Goal: Book appointment/travel/reservation

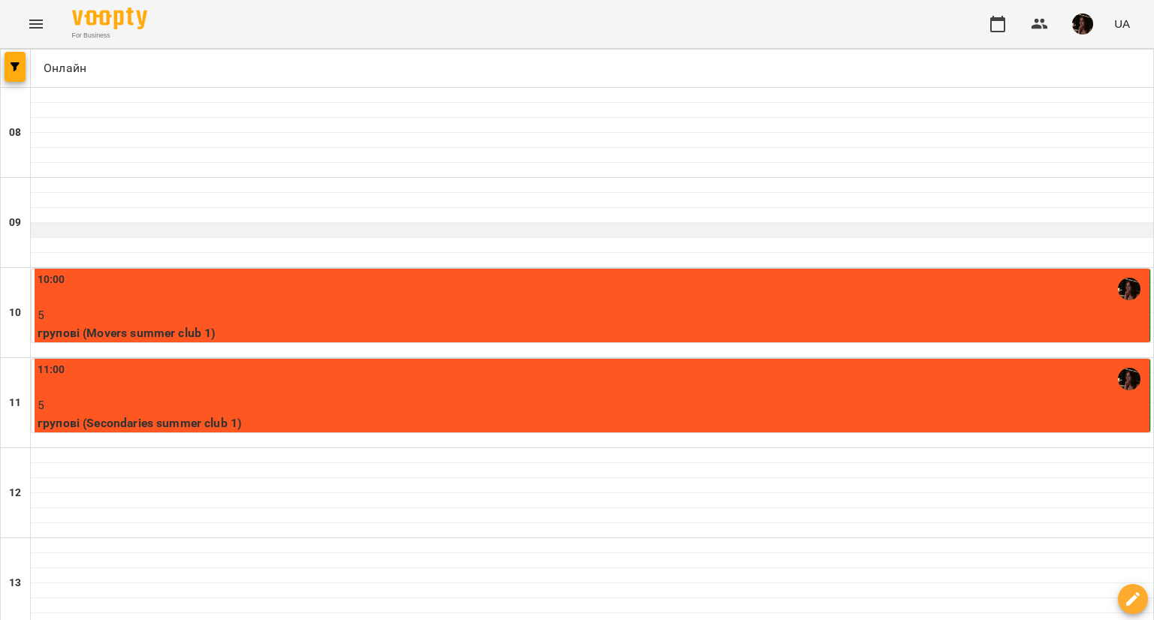
scroll to position [75, 0]
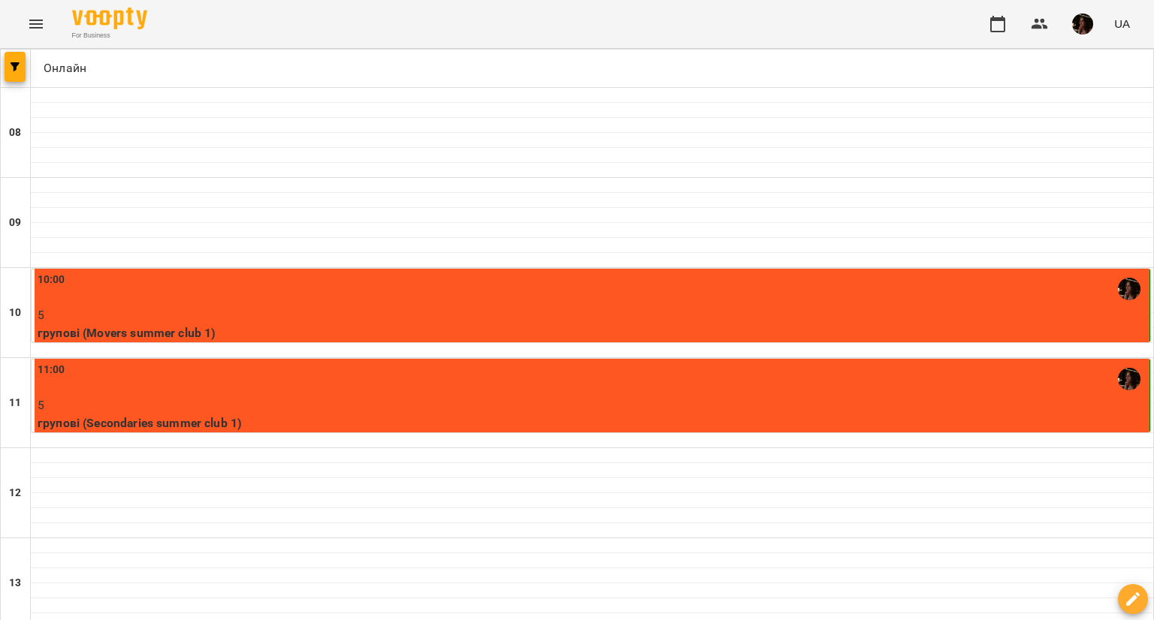
click at [617, 324] on p "групові (Movers summer club 1)" at bounding box center [592, 333] width 1109 height 18
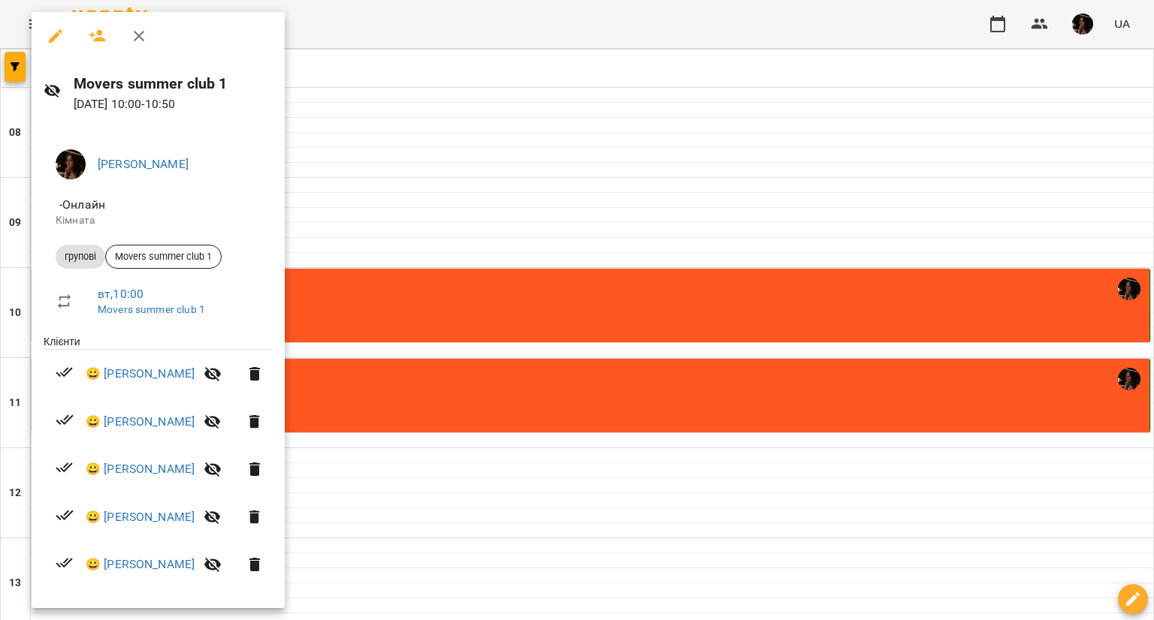
click at [628, 250] on div at bounding box center [577, 310] width 1154 height 620
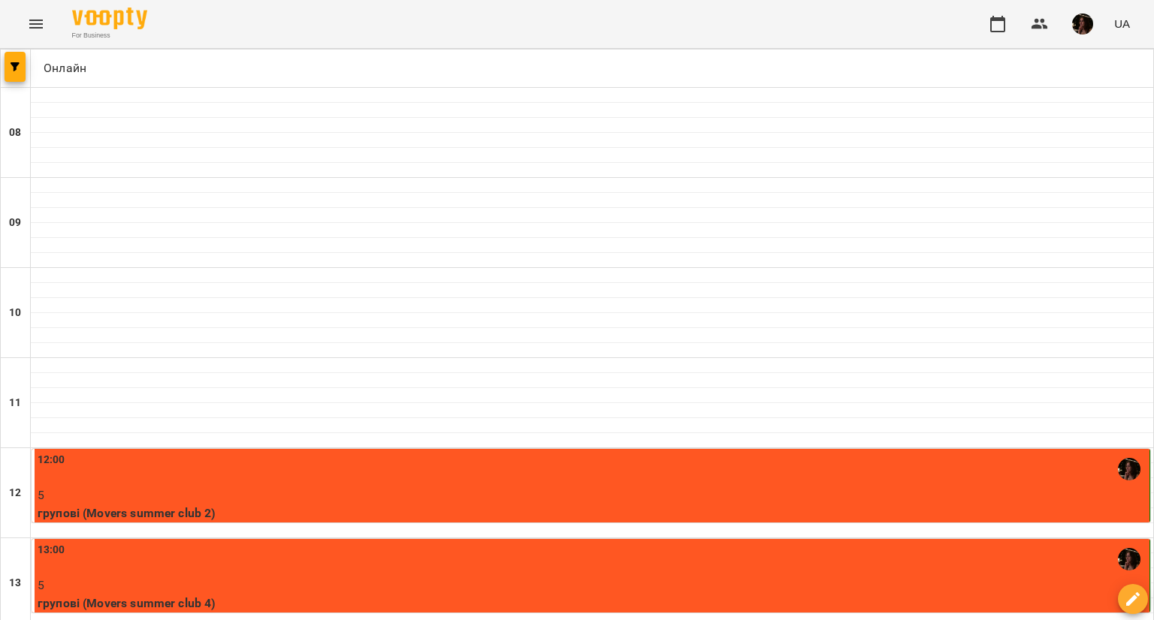
scroll to position [150, 0]
click at [524, 452] on div "12:00" at bounding box center [592, 469] width 1109 height 35
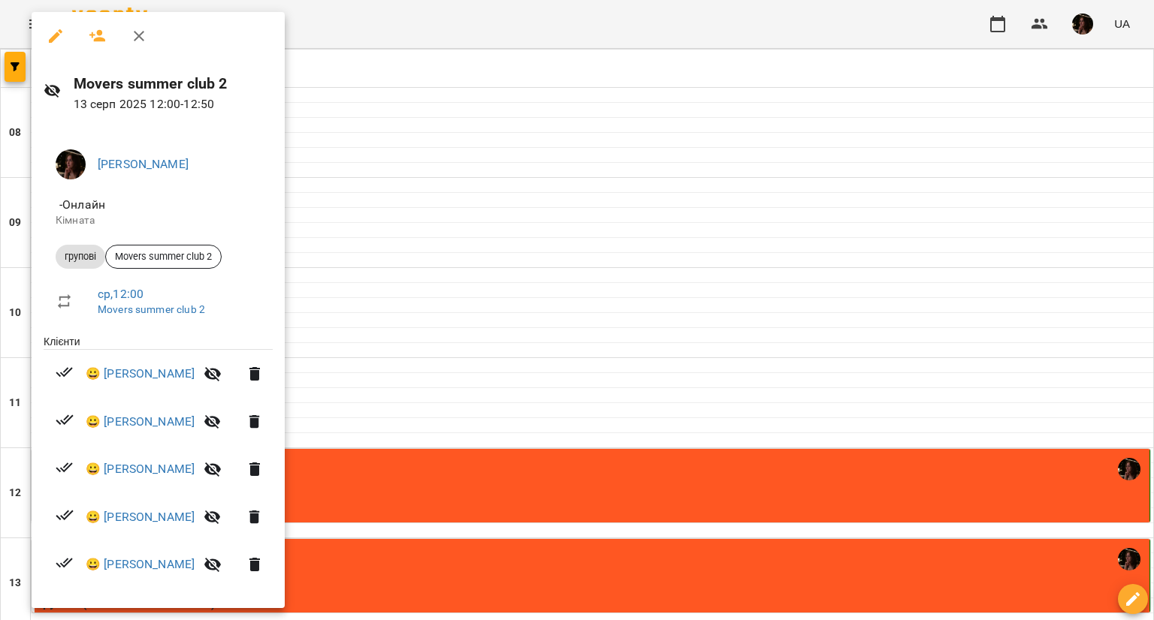
click at [460, 259] on div at bounding box center [577, 310] width 1154 height 620
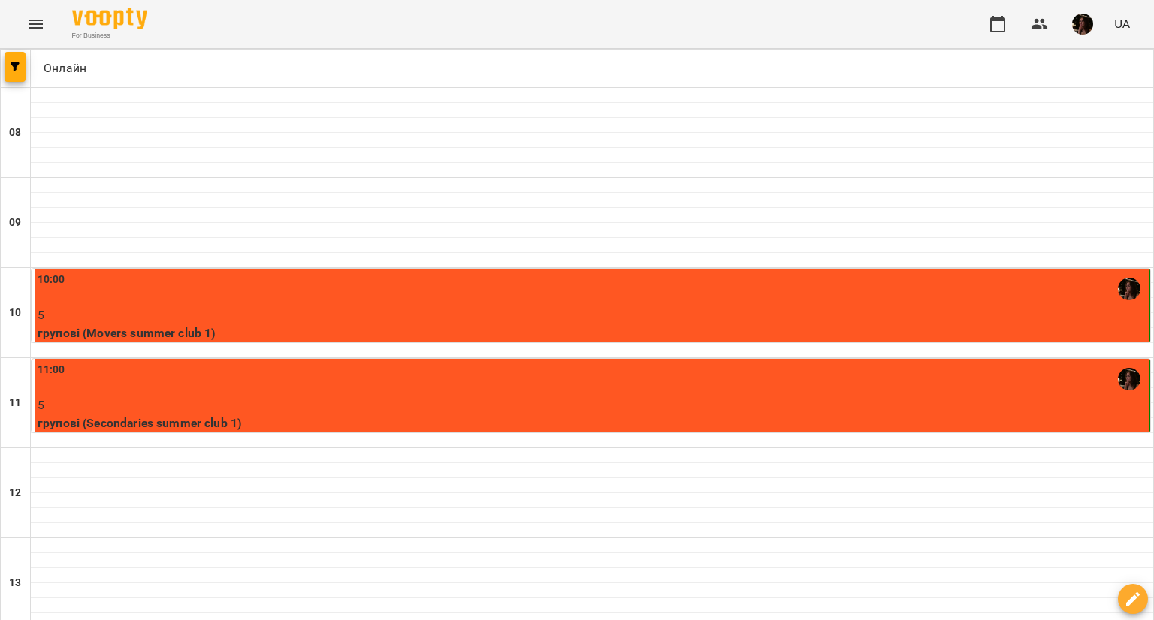
scroll to position [300, 0]
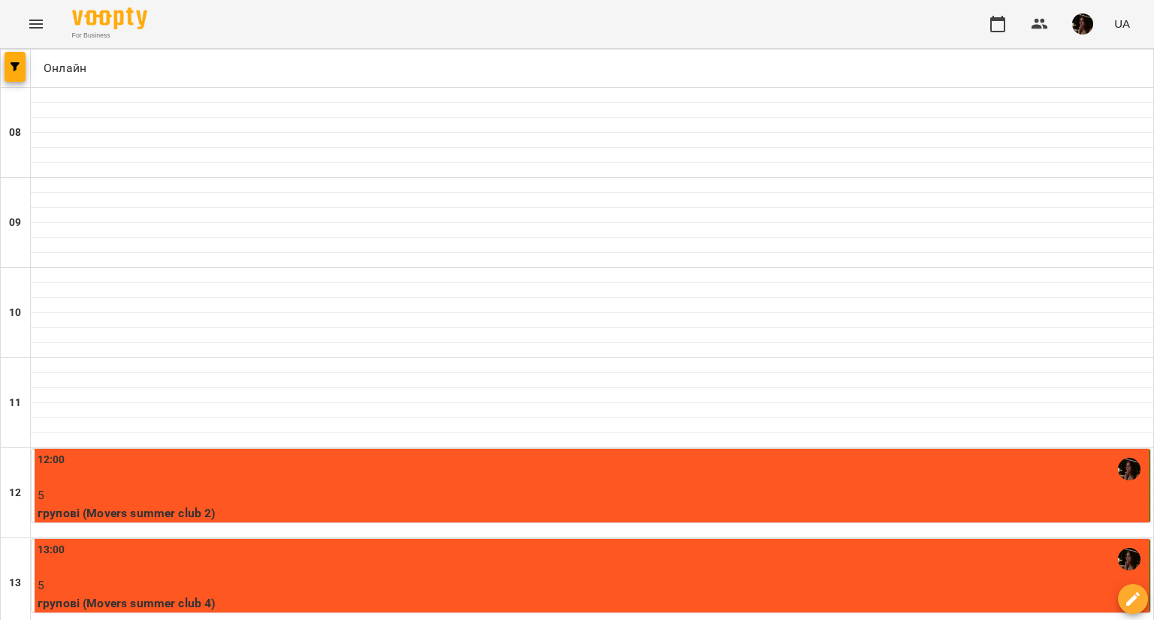
scroll to position [751, 0]
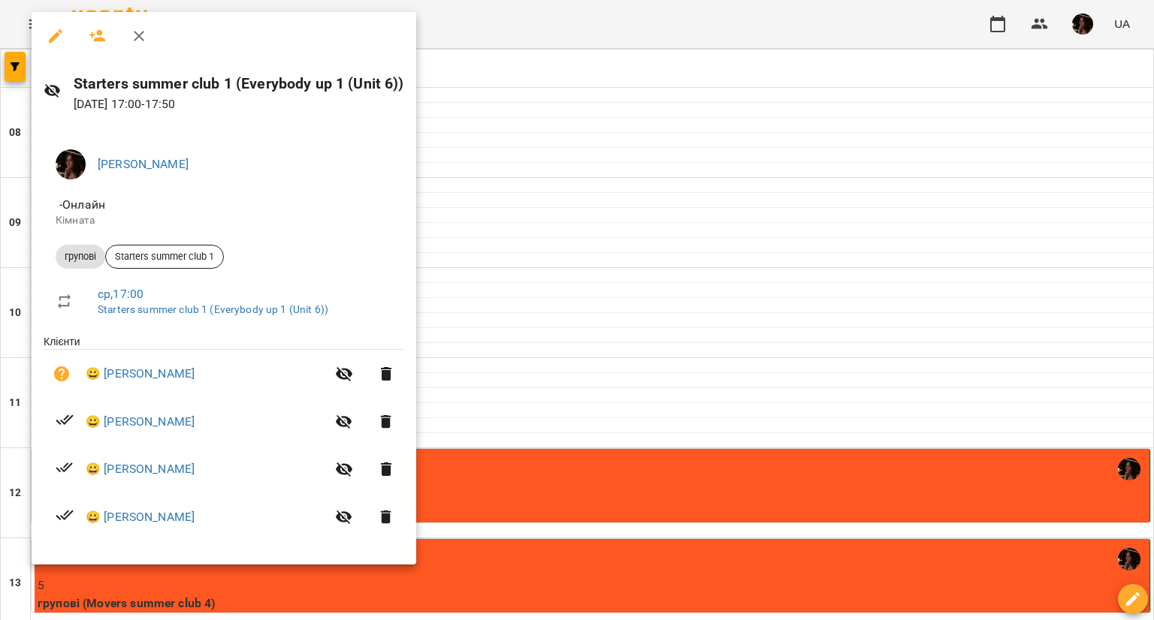
click at [657, 215] on div at bounding box center [577, 310] width 1154 height 620
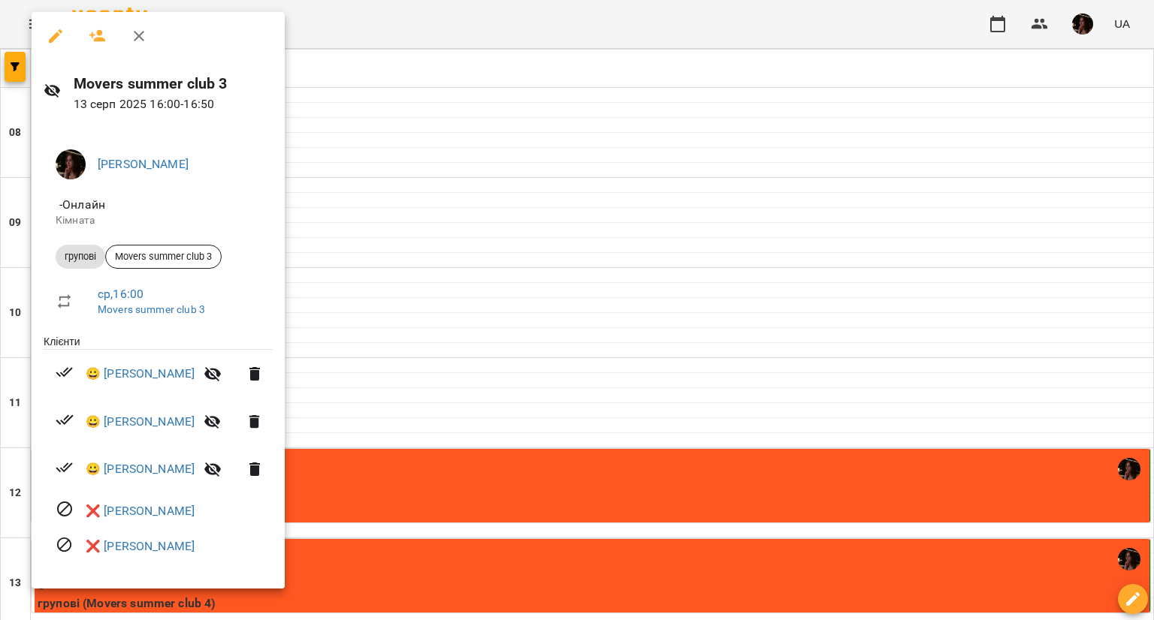
click at [695, 181] on div at bounding box center [577, 310] width 1154 height 620
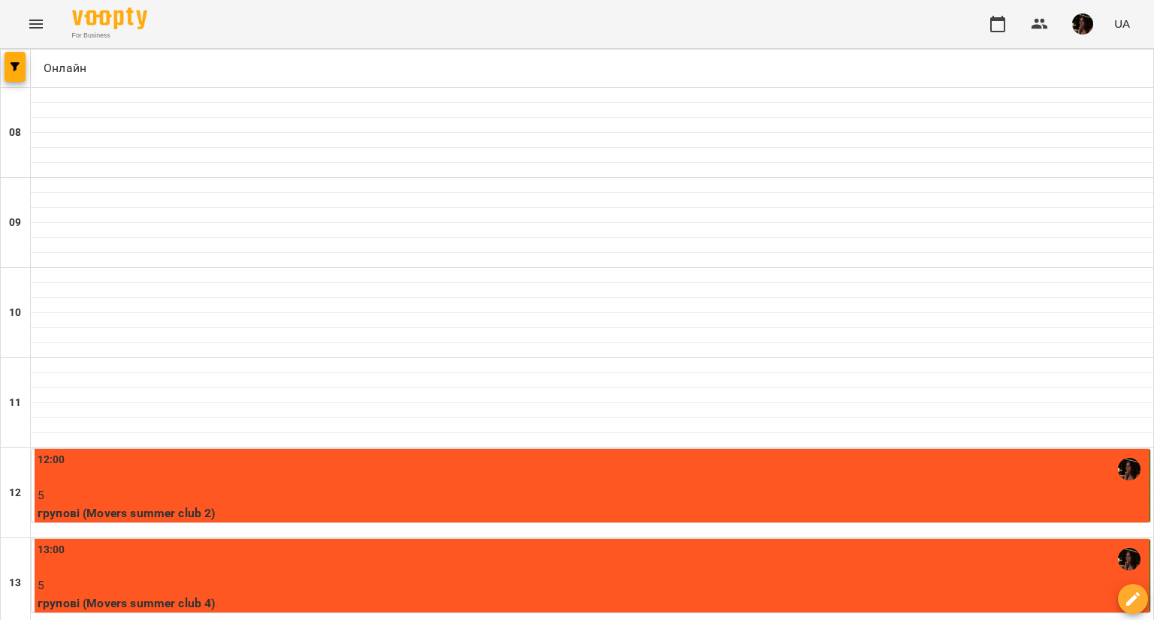
scroll to position [150, 0]
click at [658, 452] on div "12:00" at bounding box center [592, 469] width 1109 height 35
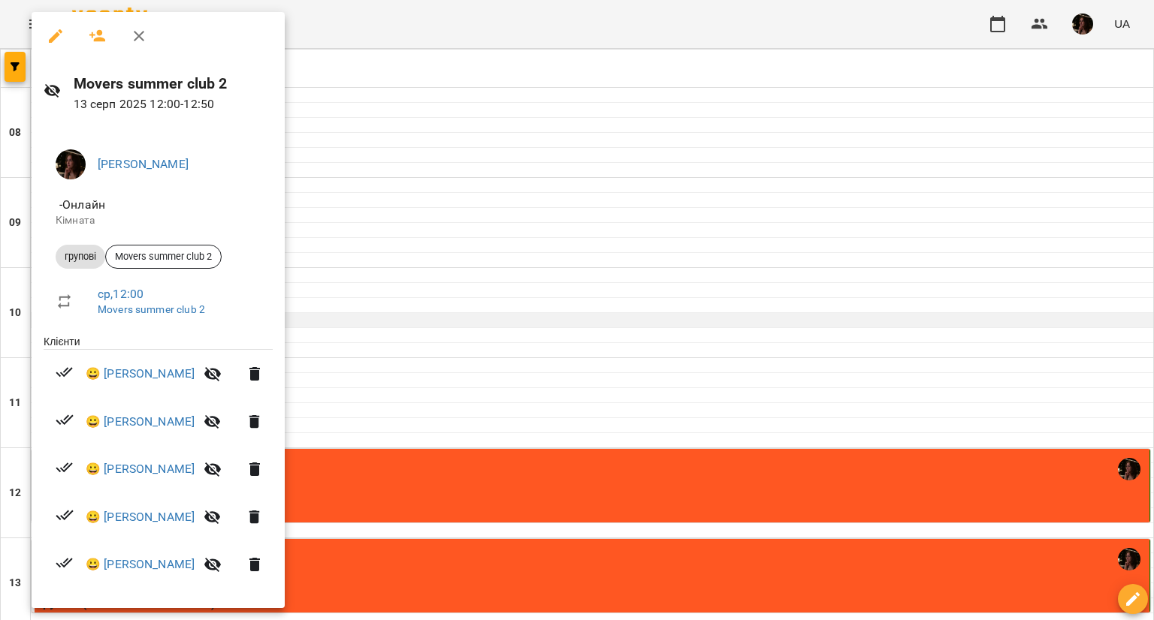
click at [458, 175] on div at bounding box center [577, 310] width 1154 height 620
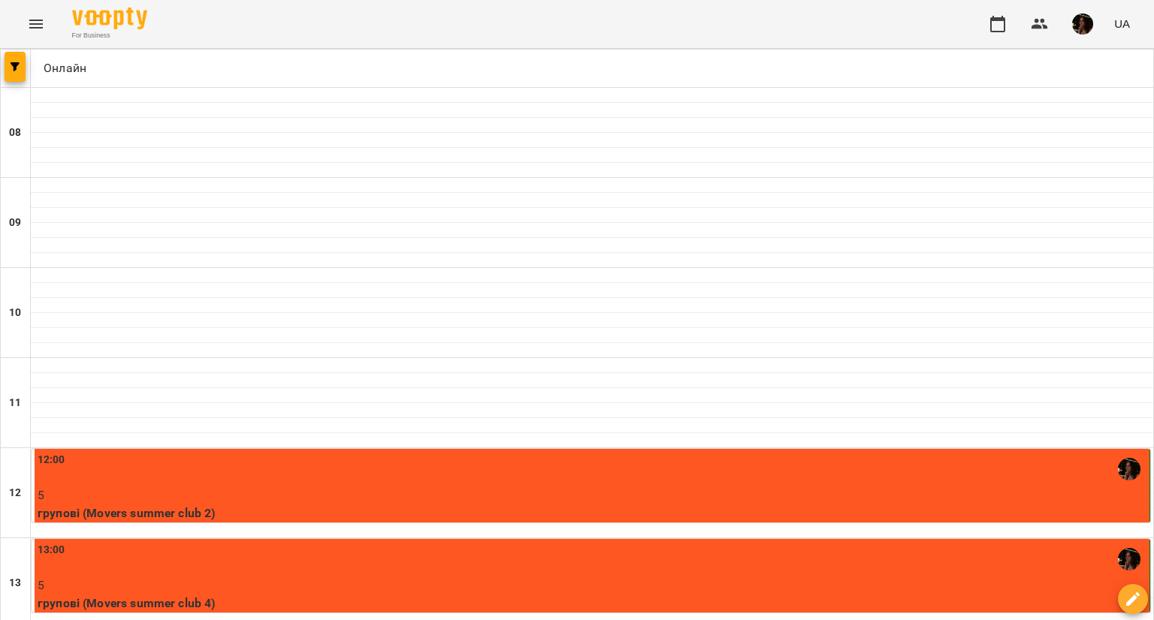
drag, startPoint x: 307, startPoint y: 337, endPoint x: 306, endPoint y: 324, distance: 12.9
click at [306, 452] on div "12:00" at bounding box center [592, 469] width 1109 height 35
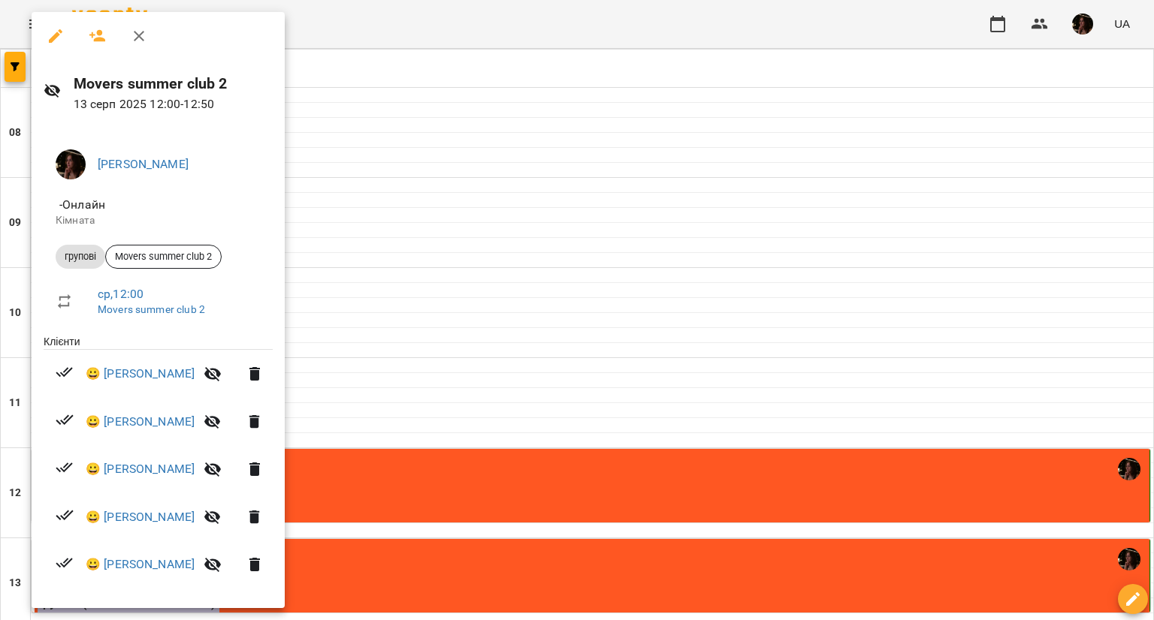
click at [523, 188] on div at bounding box center [577, 310] width 1154 height 620
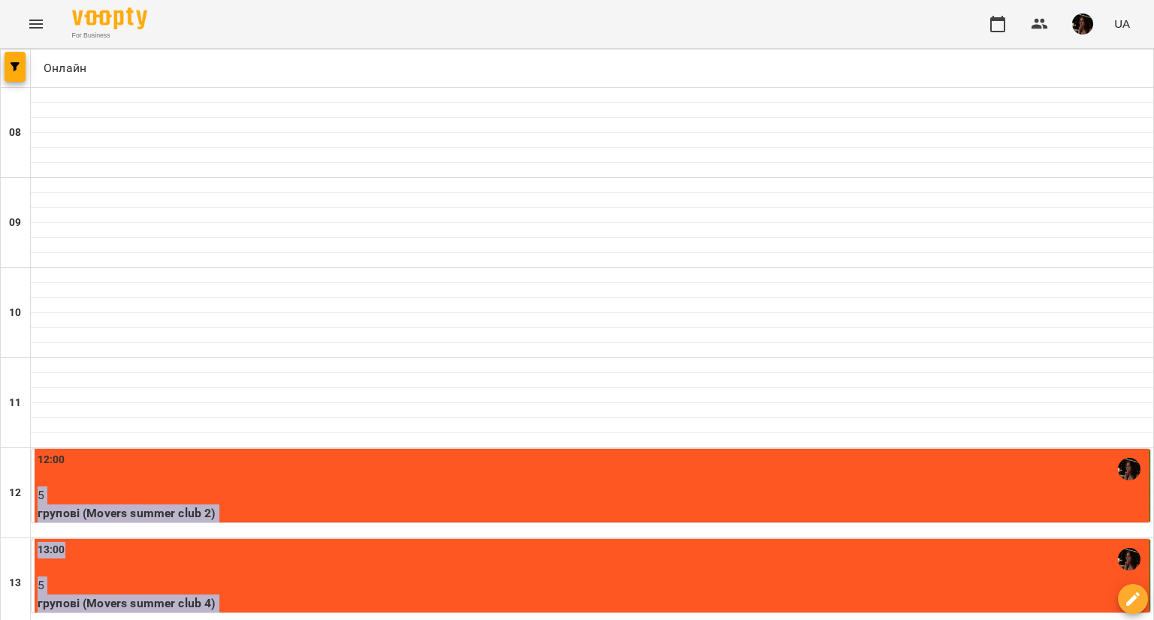
click at [430, 452] on div "12:00" at bounding box center [592, 469] width 1109 height 35
